Goal: Download file/media

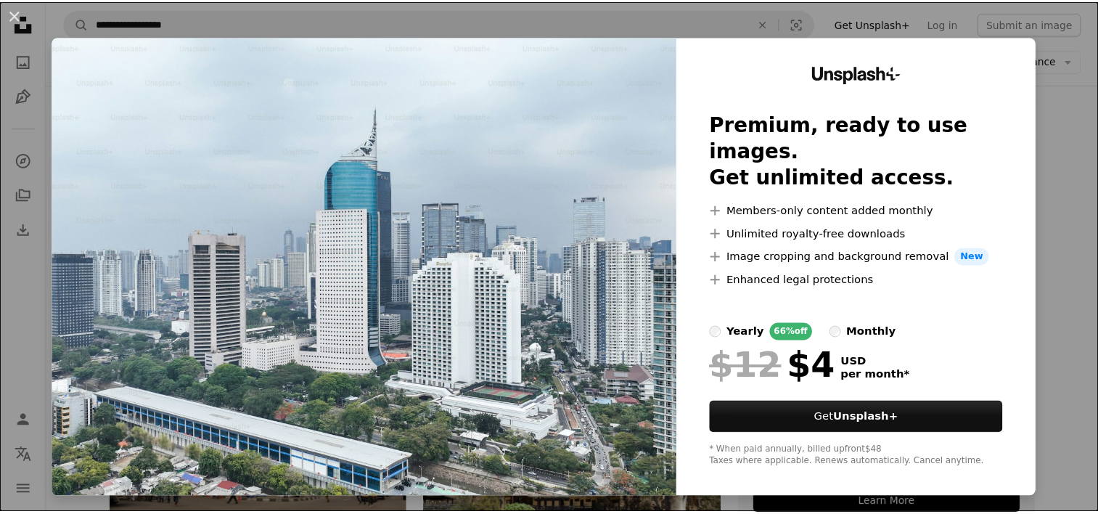
scroll to position [221, 0]
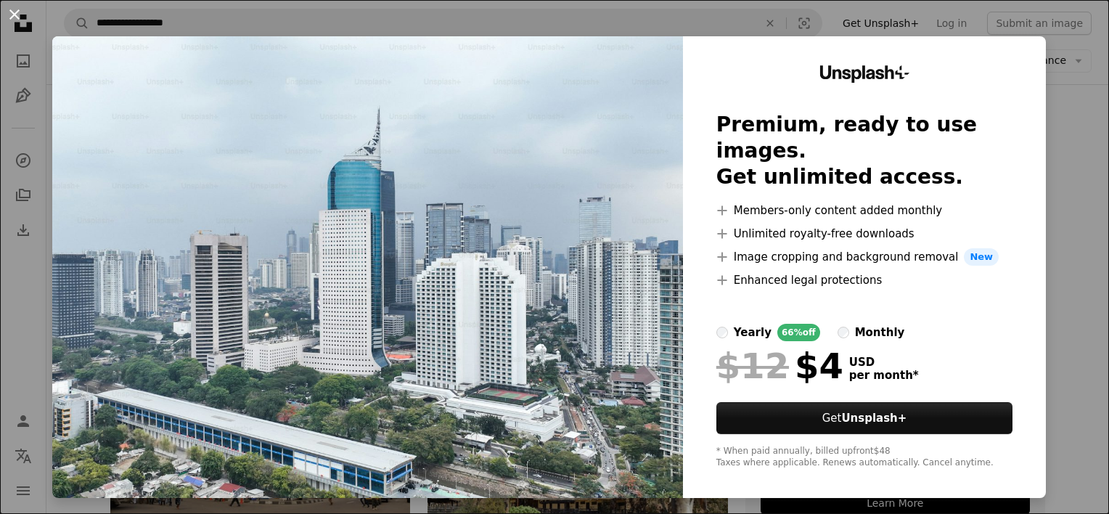
click at [6, 17] on button "An X shape" at bounding box center [14, 14] width 17 height 17
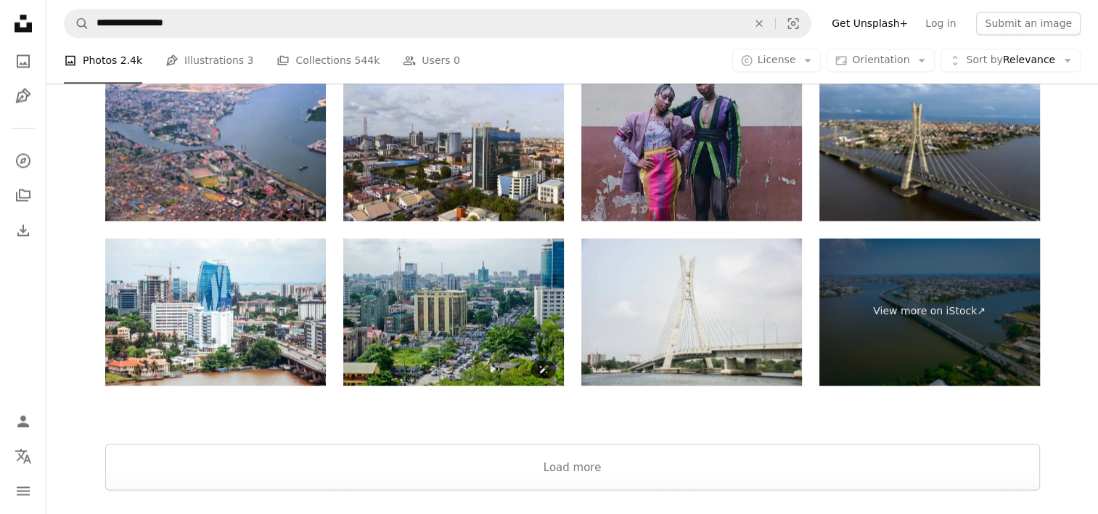
scroll to position [2565, 0]
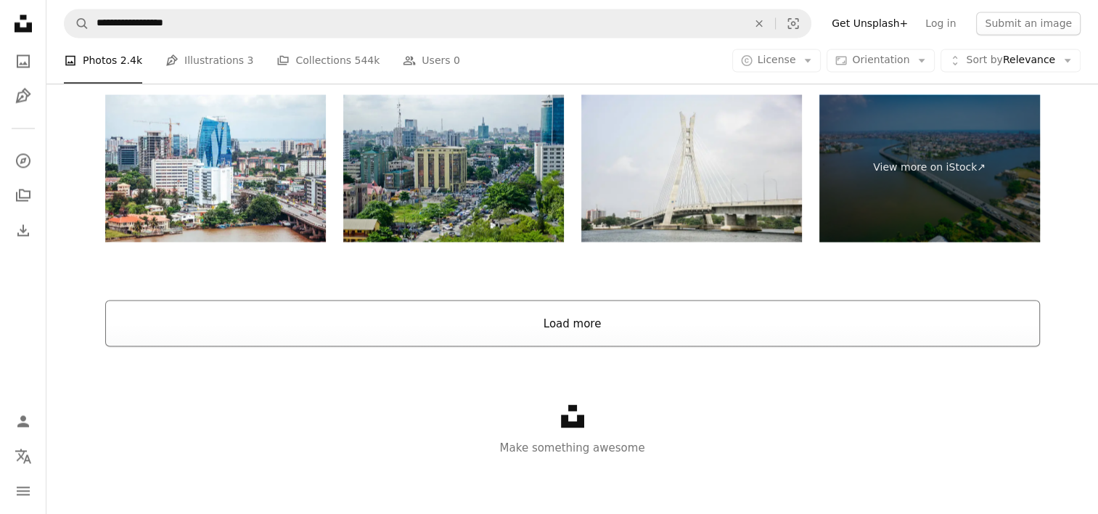
click at [548, 326] on button "Load more" at bounding box center [572, 323] width 935 height 46
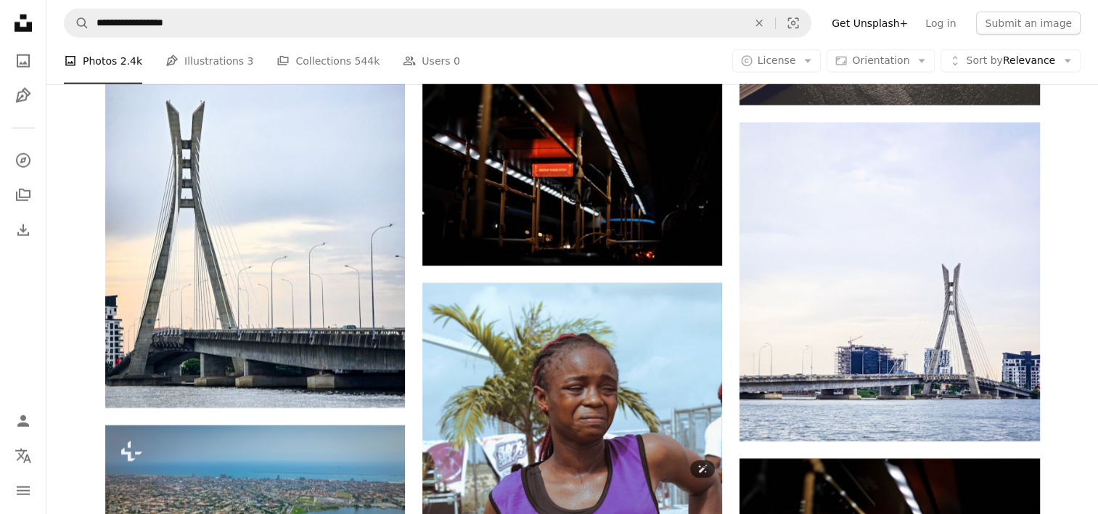
scroll to position [3912, 0]
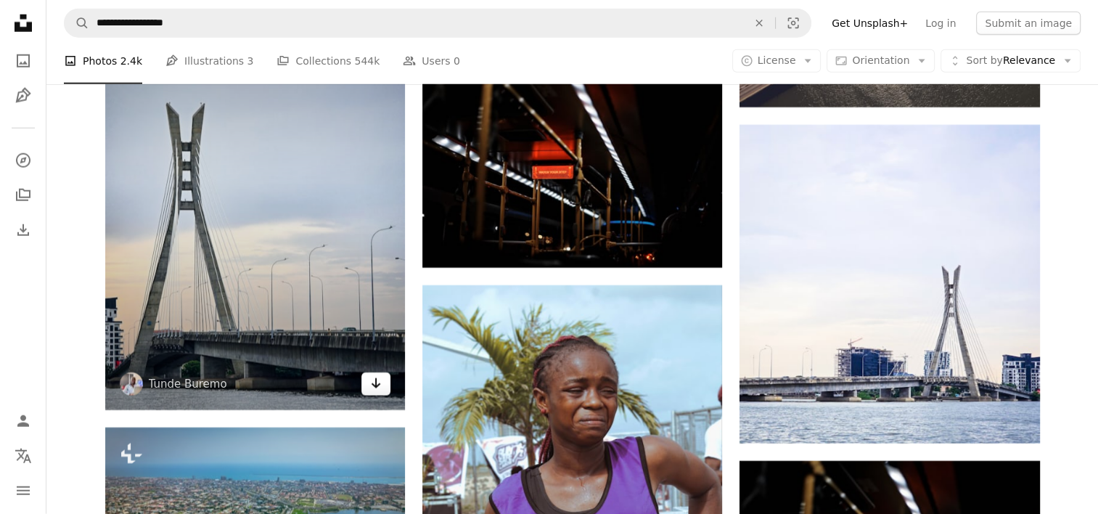
click at [376, 385] on icon "Download" at bounding box center [376, 383] width 9 height 10
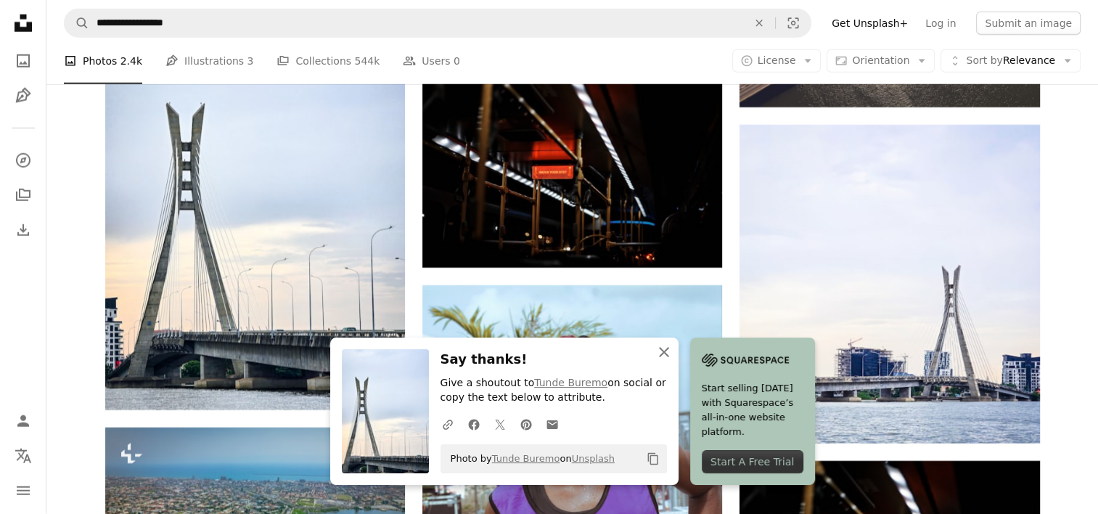
click at [659, 356] on icon "button" at bounding box center [664, 352] width 10 height 10
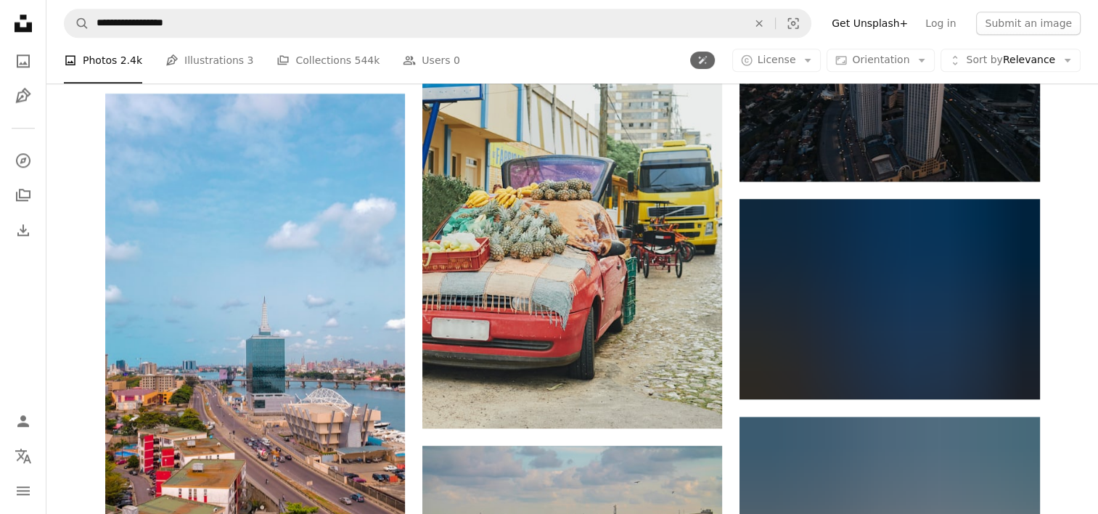
scroll to position [7245, 0]
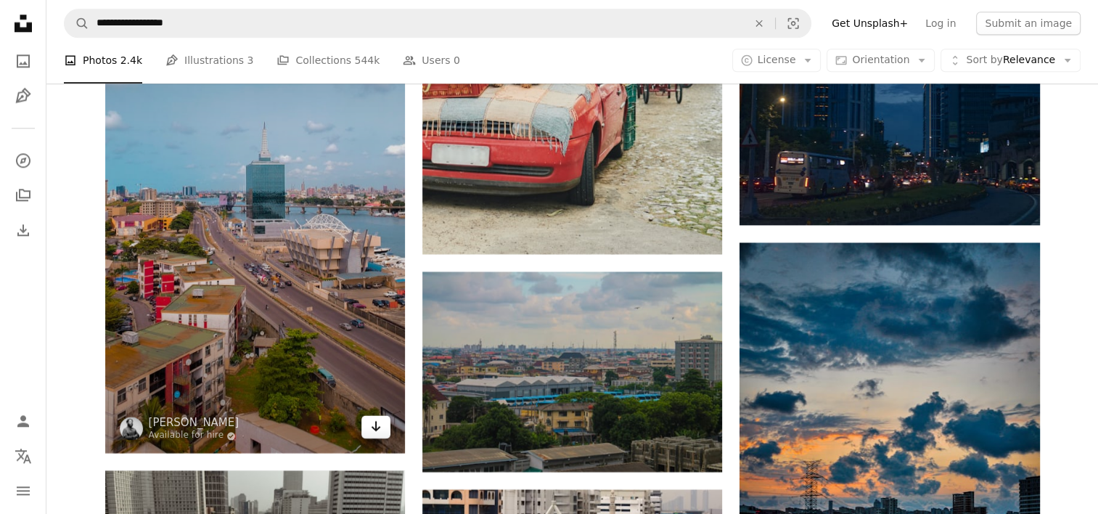
click at [377, 427] on icon "Arrow pointing down" at bounding box center [376, 425] width 12 height 17
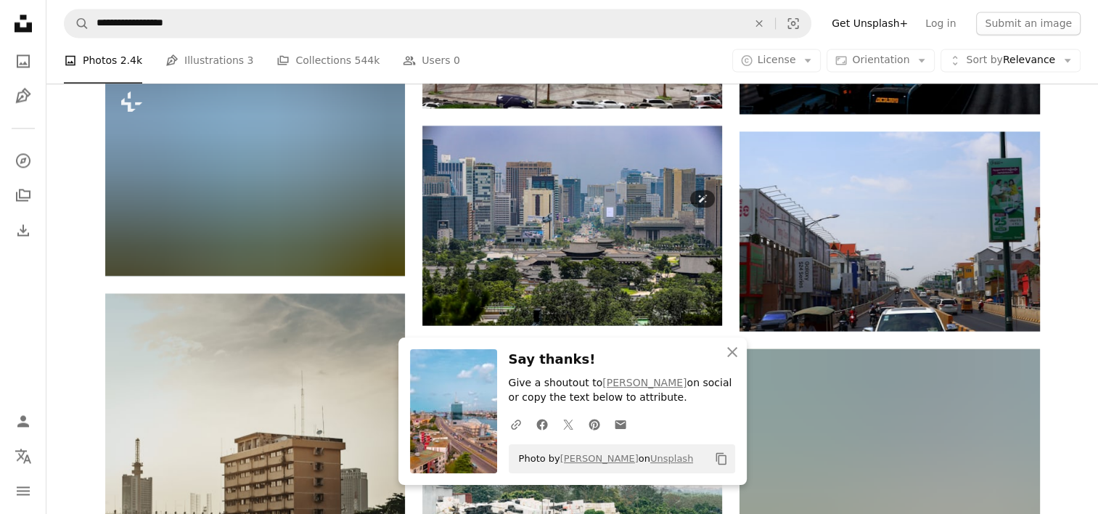
scroll to position [7847, 0]
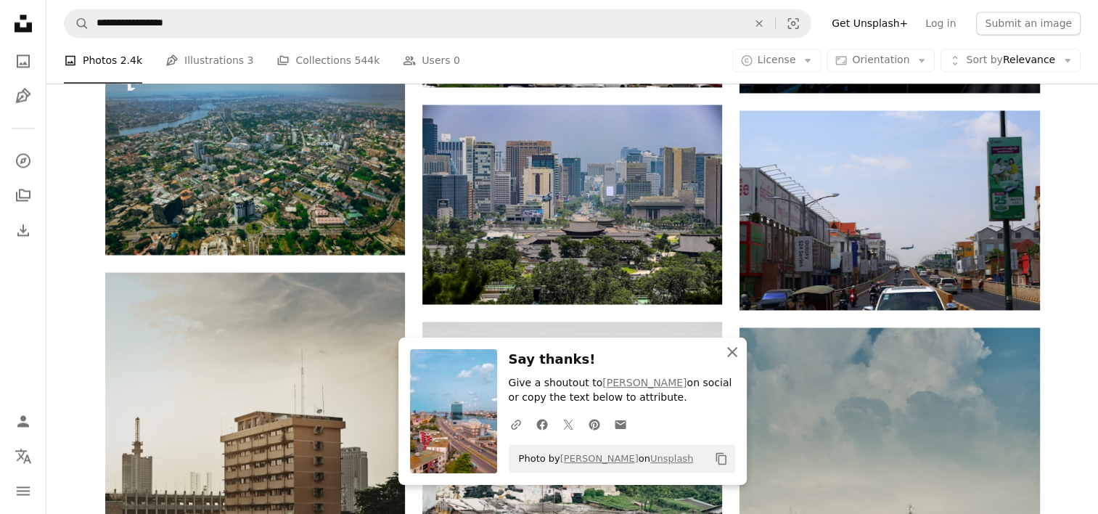
click at [731, 351] on icon "button" at bounding box center [732, 352] width 10 height 10
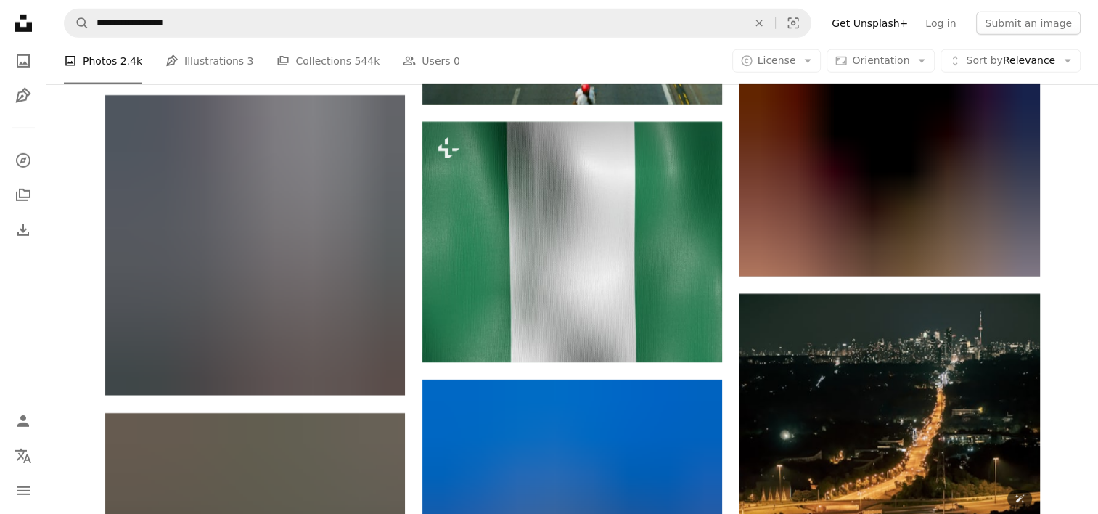
scroll to position [15617, 0]
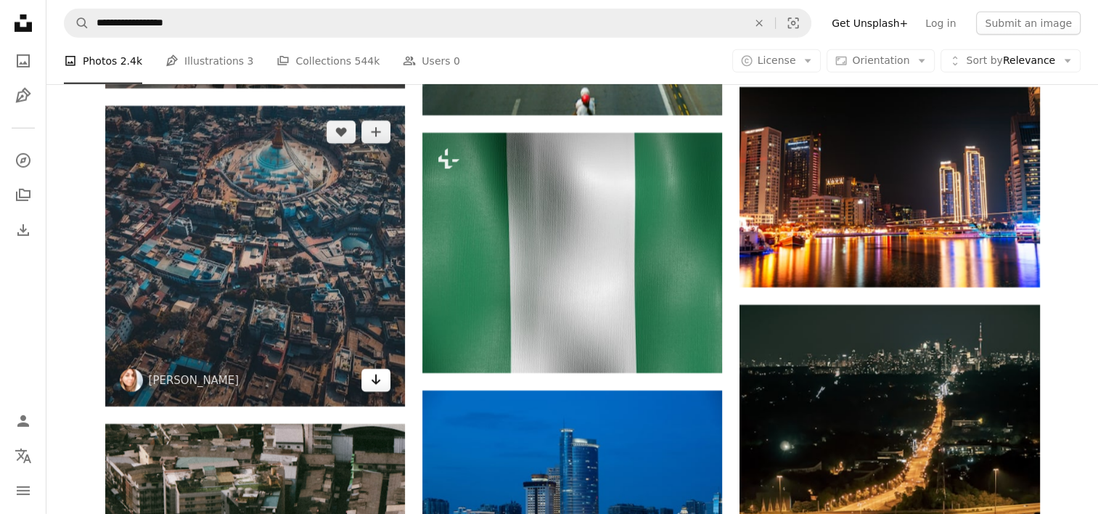
click at [366, 382] on link "Arrow pointing down" at bounding box center [375, 380] width 29 height 23
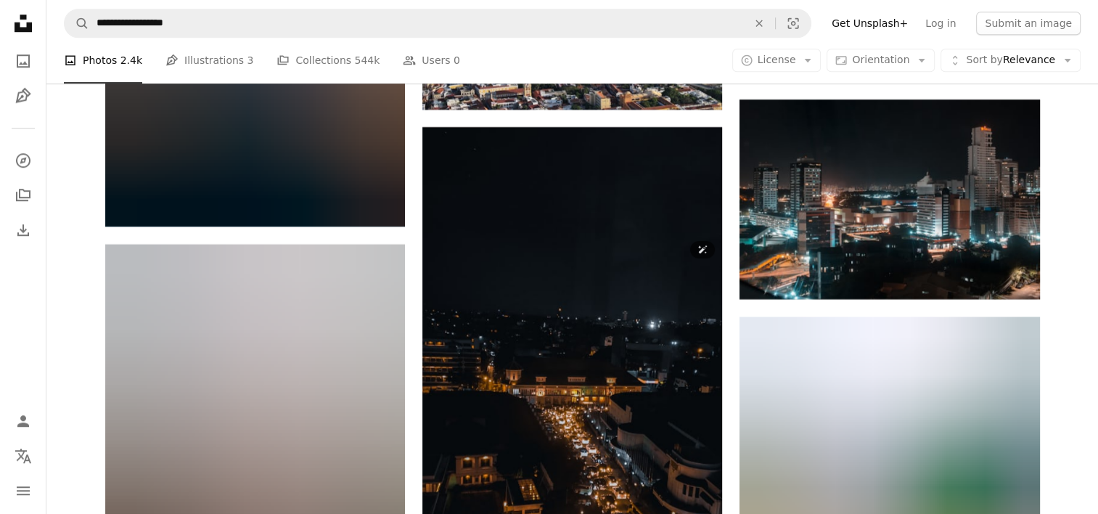
scroll to position [18406, 0]
